Goal: Task Accomplishment & Management: Manage account settings

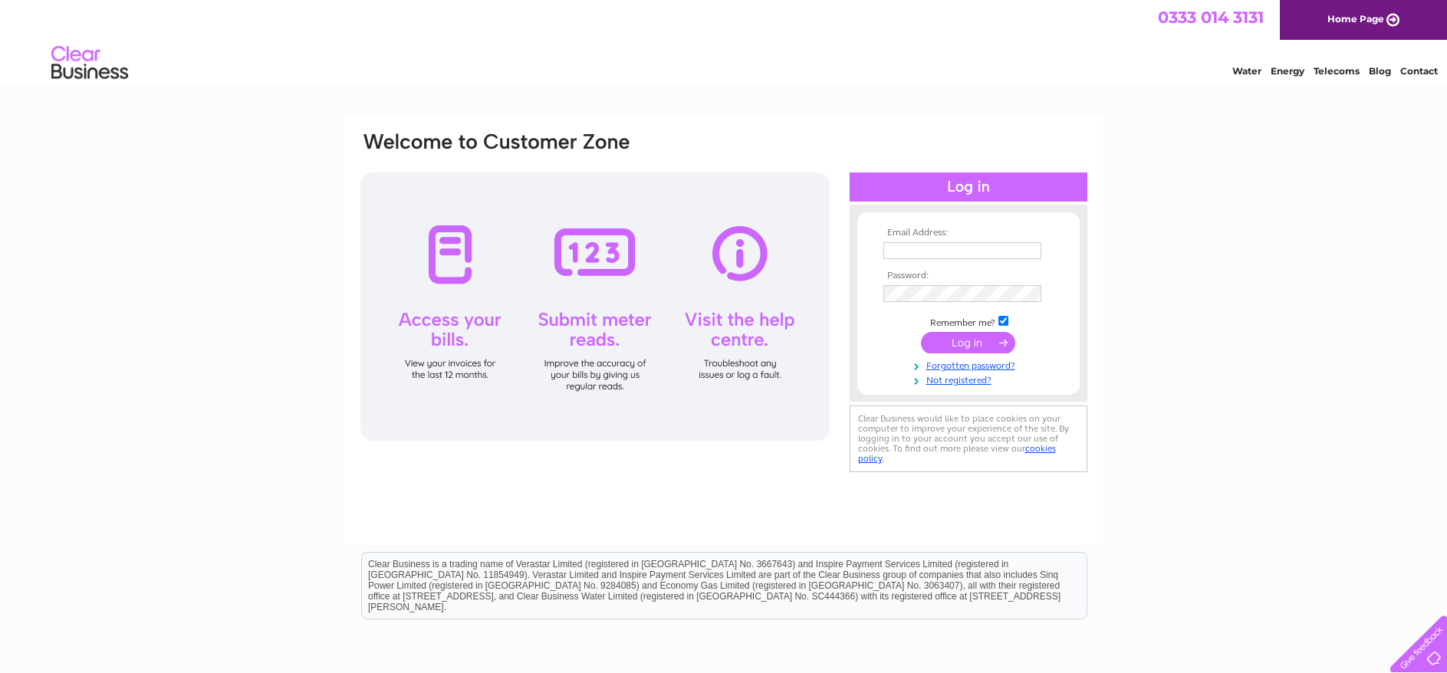
type input "Willerbycarsltd@gmail.com"
click at [949, 342] on input "submit" at bounding box center [968, 342] width 94 height 21
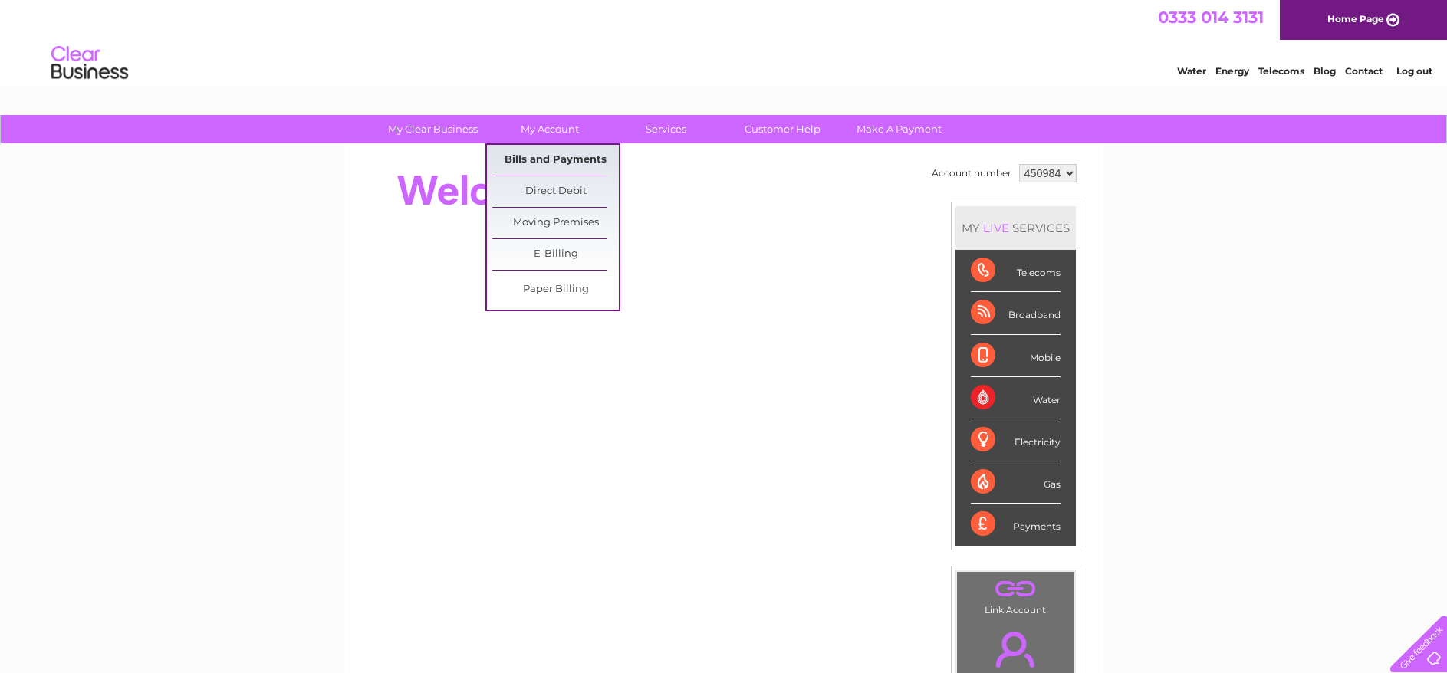
click at [531, 160] on link "Bills and Payments" at bounding box center [555, 160] width 127 height 31
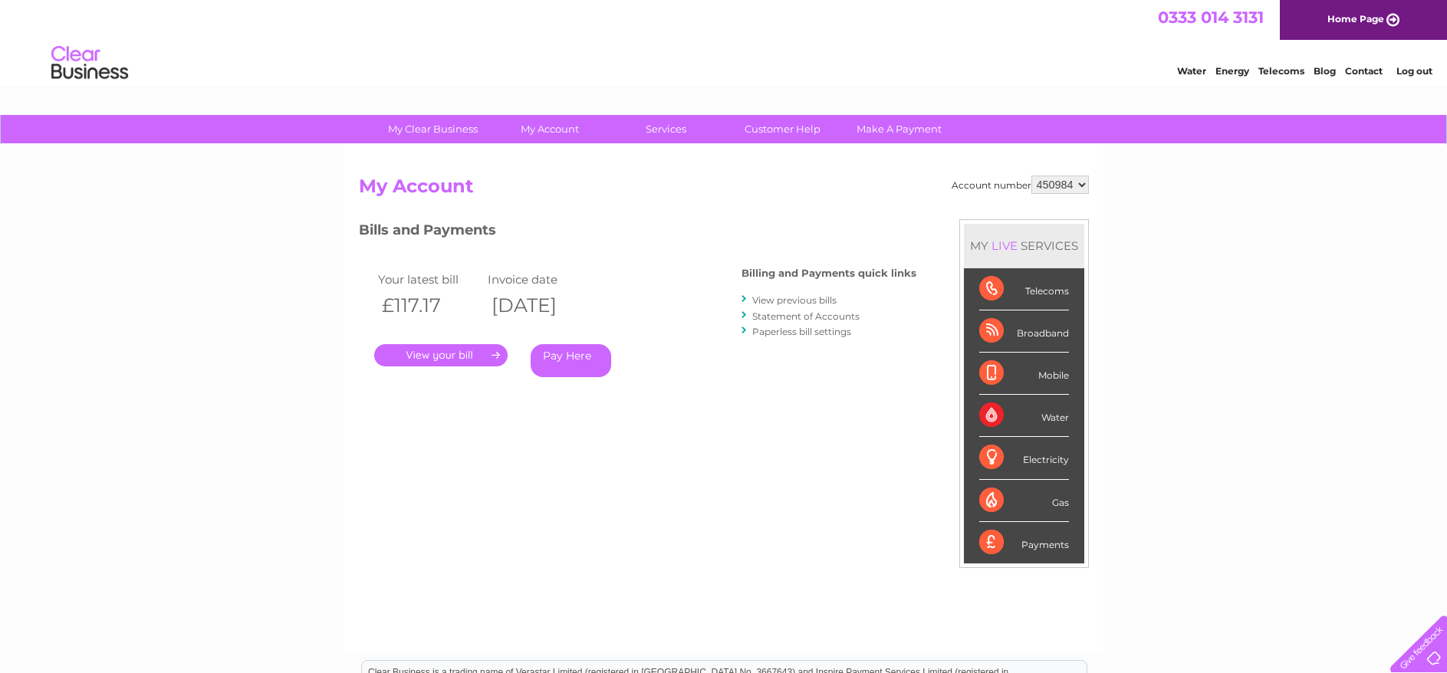
click at [461, 360] on link "." at bounding box center [440, 355] width 133 height 22
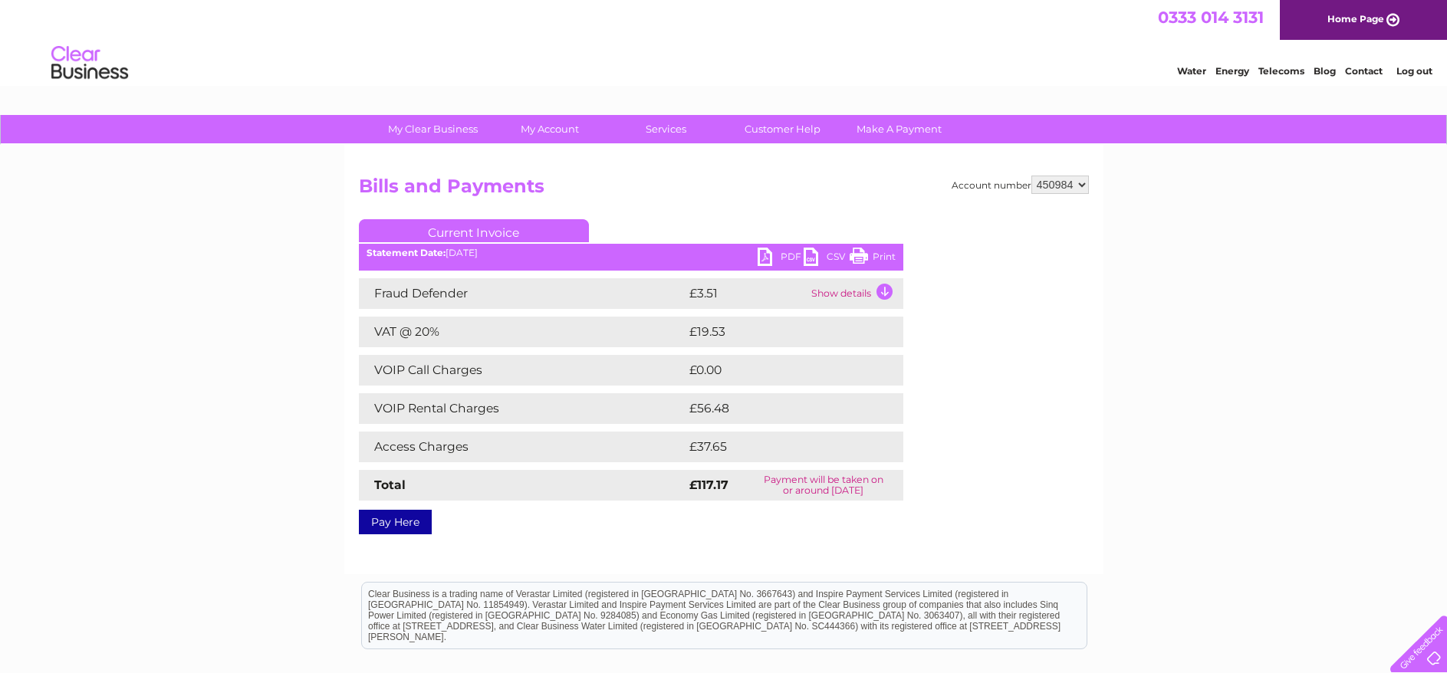
click at [787, 255] on link "PDF" at bounding box center [781, 259] width 46 height 22
